Goal: Information Seeking & Learning: Understand process/instructions

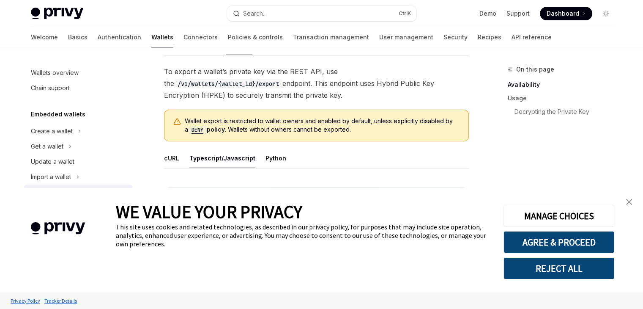
scroll to position [173, 0]
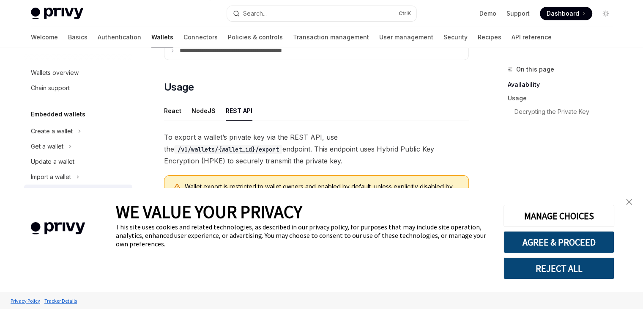
click at [627, 202] on img "close banner" at bounding box center [629, 202] width 6 height 6
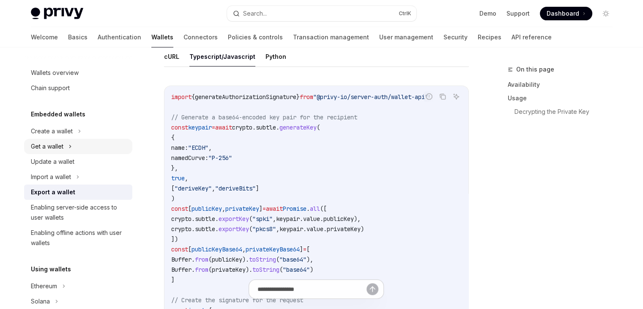
scroll to position [338, 0]
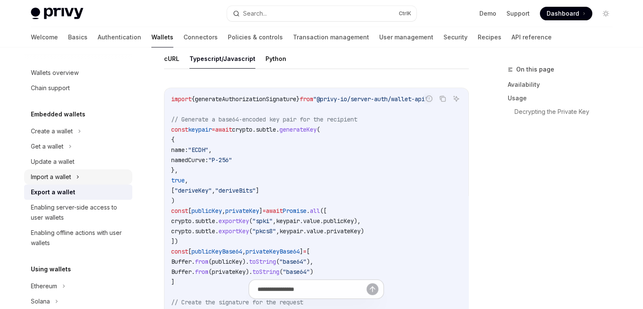
click at [63, 181] on div "Import a wallet" at bounding box center [51, 177] width 40 height 10
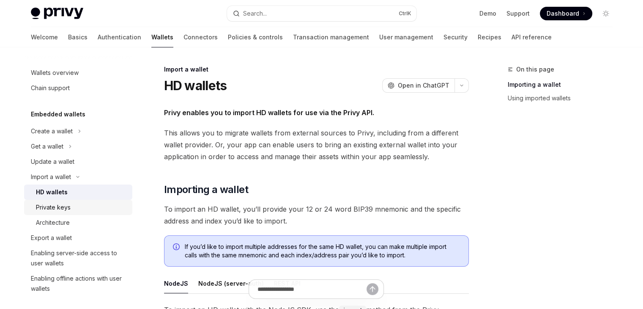
click at [59, 211] on div "Private keys" at bounding box center [53, 207] width 35 height 10
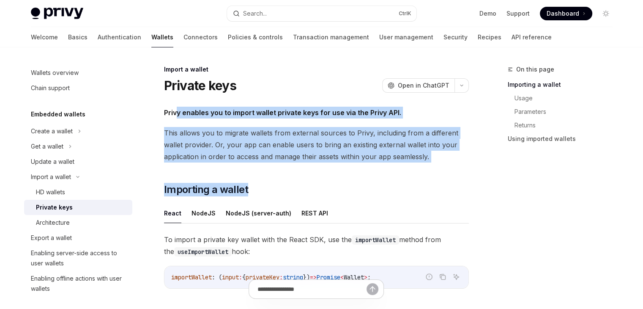
drag, startPoint x: 178, startPoint y: 117, endPoint x: 323, endPoint y: 167, distance: 153.9
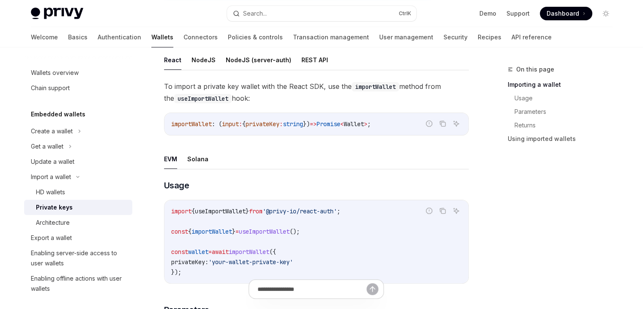
scroll to position [127, 0]
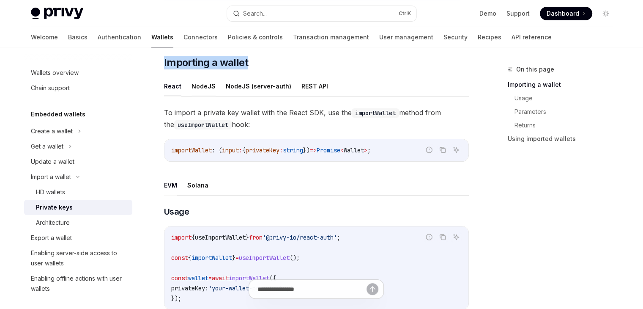
click at [209, 92] on button "NodeJS" at bounding box center [203, 86] width 24 height 20
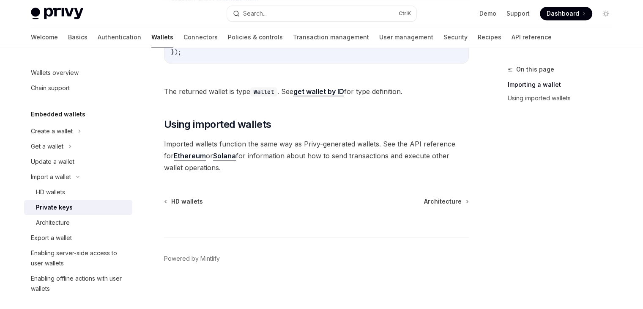
scroll to position [610, 0]
click at [63, 242] on div "Export a wallet" at bounding box center [51, 237] width 41 height 10
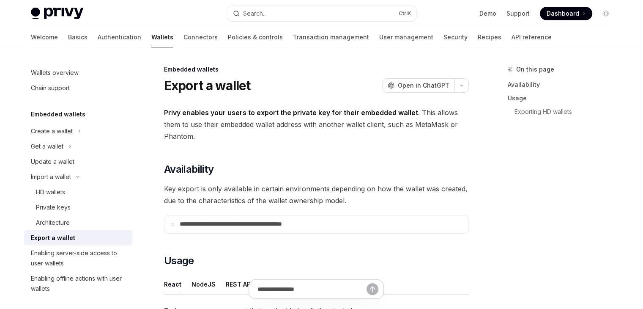
type textarea "*"
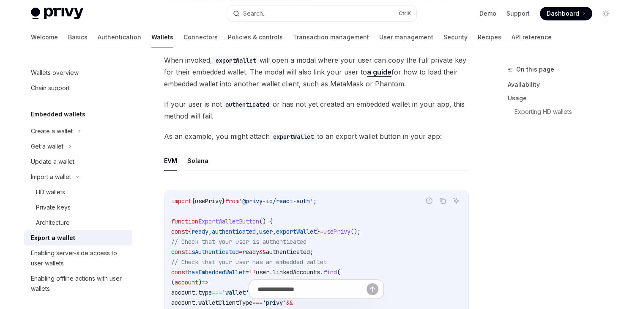
scroll to position [465, 0]
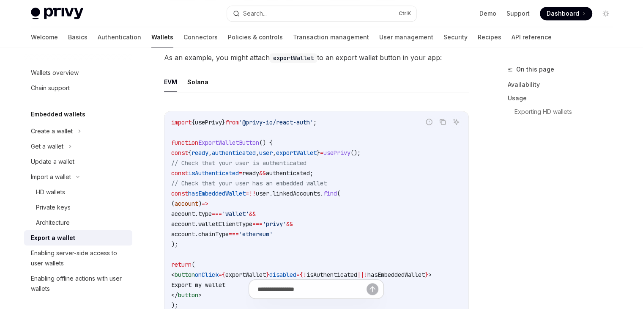
drag, startPoint x: 274, startPoint y: 150, endPoint x: 304, endPoint y: 243, distance: 96.8
click at [304, 243] on code "import { usePrivy } from '@privy-io/react-auth' ; function ExportWalletButton (…" at bounding box center [316, 218] width 290 height 203
click at [263, 159] on span "// Check that your user is authenticated" at bounding box center [238, 163] width 135 height 8
drag, startPoint x: 212, startPoint y: 149, endPoint x: 243, endPoint y: 246, distance: 102.1
click at [243, 246] on code "import { usePrivy } from '@privy-io/react-auth' ; function ExportWalletButton (…" at bounding box center [316, 218] width 290 height 203
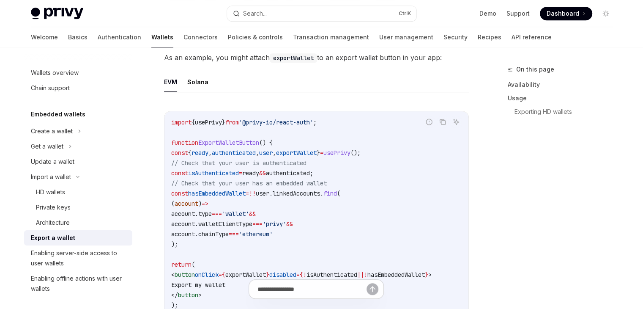
click at [254, 200] on code "import { usePrivy } from '@privy-io/react-auth' ; function ExportWalletButton (…" at bounding box center [316, 218] width 290 height 203
drag, startPoint x: 254, startPoint y: 172, endPoint x: 281, endPoint y: 239, distance: 72.7
click at [281, 239] on code "import { usePrivy } from '@privy-io/react-auth' ; function ExportWalletButton (…" at bounding box center [316, 218] width 290 height 203
click at [246, 199] on code "import { usePrivy } from '@privy-io/react-auth' ; function ExportWalletButton (…" at bounding box center [316, 218] width 290 height 203
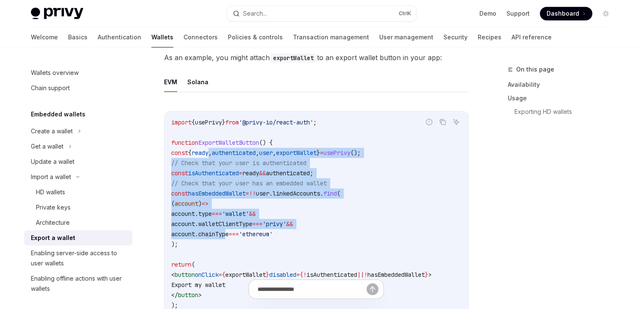
drag, startPoint x: 220, startPoint y: 148, endPoint x: 249, endPoint y: 235, distance: 91.7
click at [249, 235] on code "import { usePrivy } from '@privy-io/react-auth' ; function ExportWalletButton (…" at bounding box center [316, 218] width 290 height 203
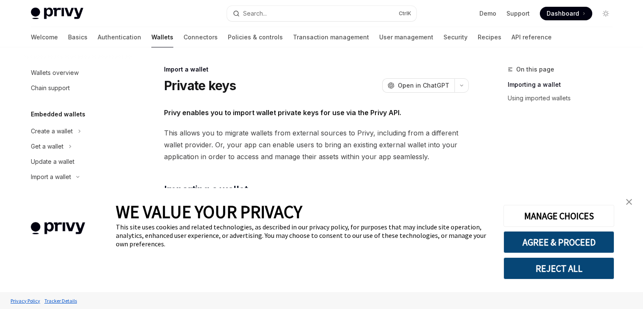
scroll to position [147, 0]
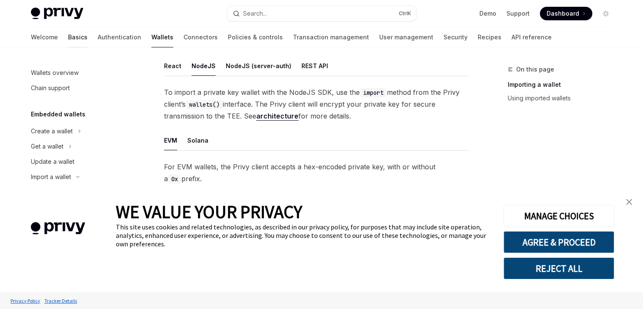
click at [68, 38] on link "Basics" at bounding box center [77, 37] width 19 height 20
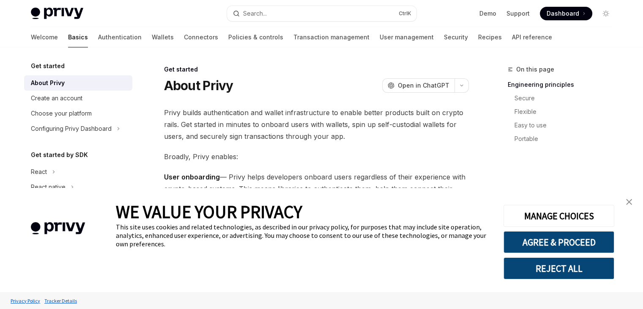
click at [628, 201] on img "close banner" at bounding box center [629, 202] width 6 height 6
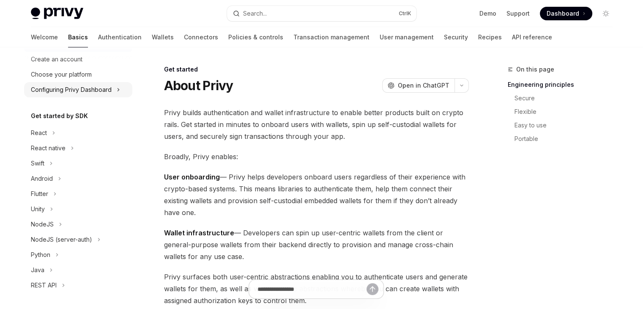
scroll to position [42, 0]
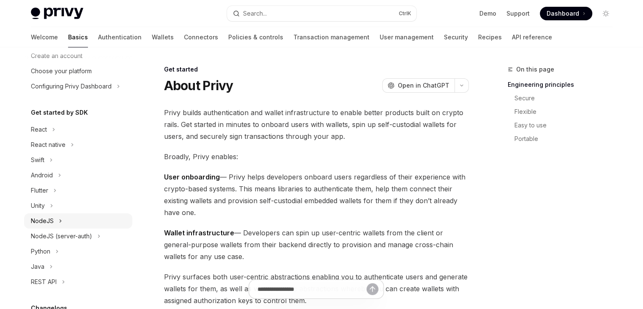
click at [68, 218] on div "NodeJS" at bounding box center [78, 220] width 108 height 15
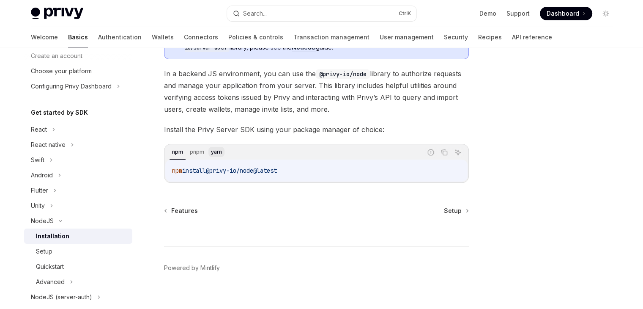
scroll to position [90, 0]
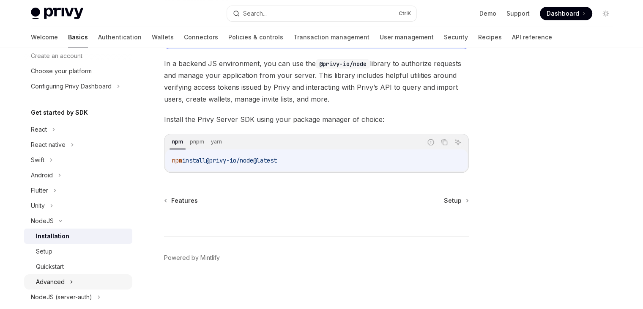
click at [66, 281] on div "Advanced" at bounding box center [78, 281] width 108 height 15
type textarea "*"
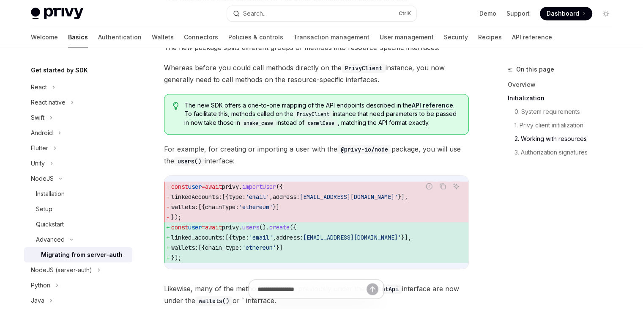
scroll to position [550, 0]
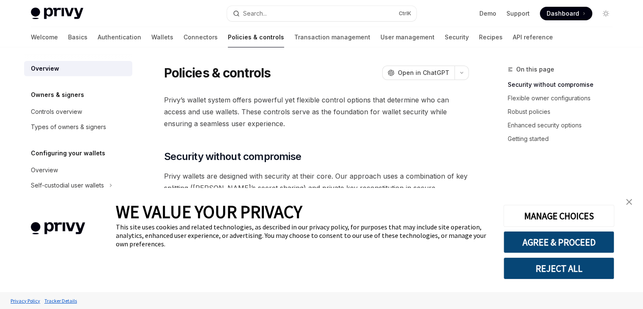
click at [627, 198] on link "close banner" at bounding box center [629, 201] width 17 height 17
